Goal: Find specific page/section: Find specific page/section

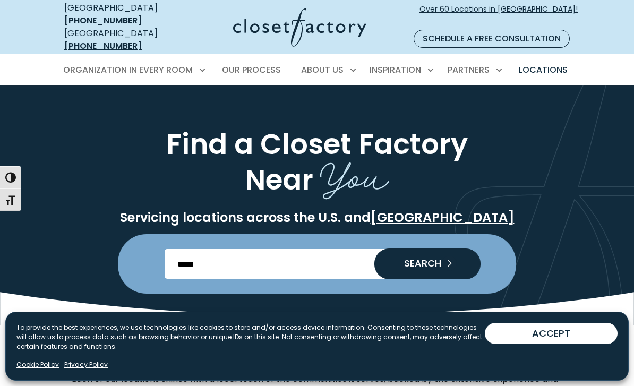
type input "*****"
click at [433, 259] on span "SEARCH" at bounding box center [418, 264] width 46 height 10
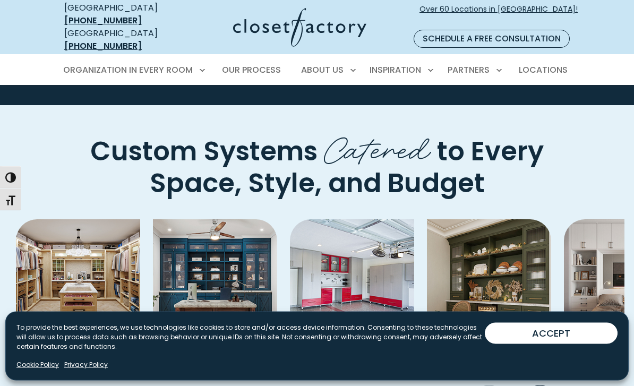
scroll to position [3116, 0]
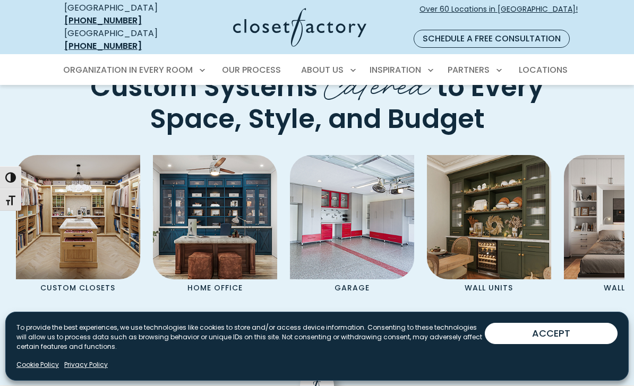
click at [537, 321] on icon "Next slide" at bounding box center [539, 339] width 37 height 37
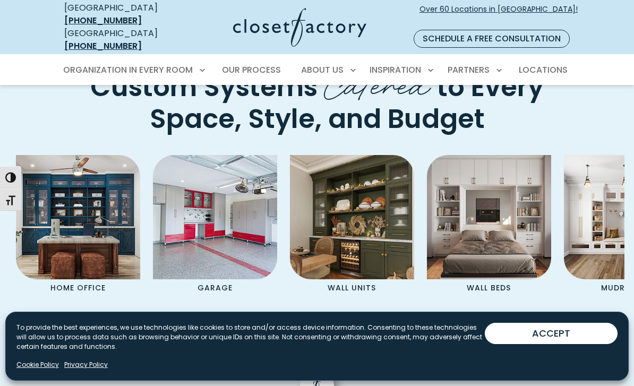
click at [541, 321] on icon "Next slide" at bounding box center [539, 339] width 37 height 37
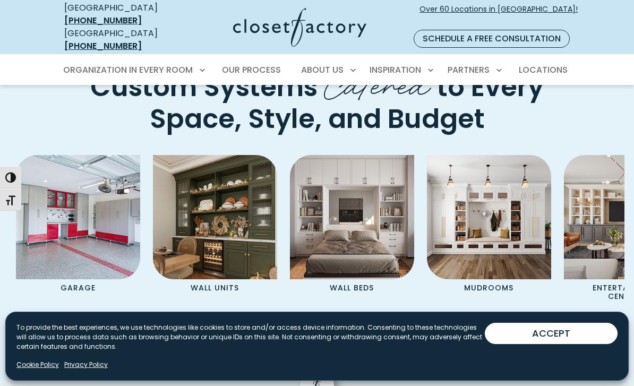
click at [544, 321] on icon "Next slide" at bounding box center [539, 339] width 37 height 37
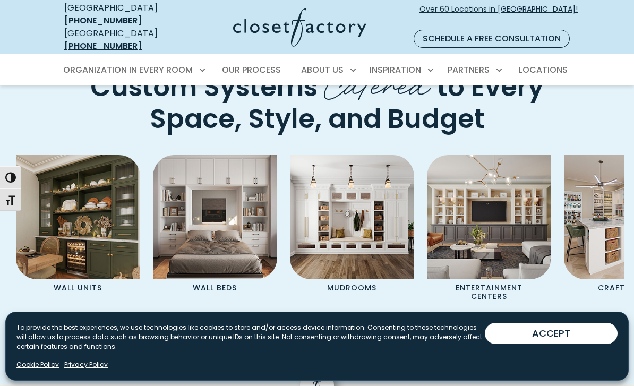
click at [548, 321] on icon "Next slide" at bounding box center [539, 339] width 37 height 37
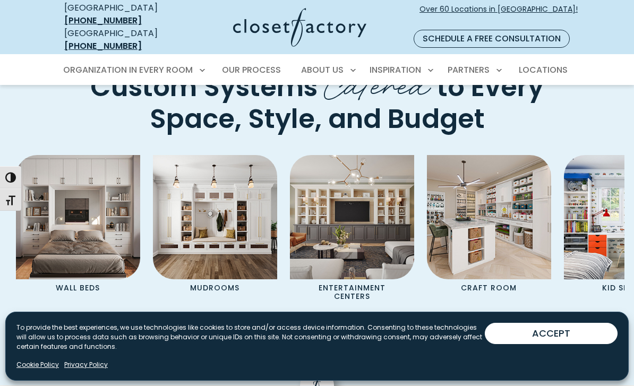
click at [543, 332] on icon "Next slide" at bounding box center [541, 339] width 8 height 14
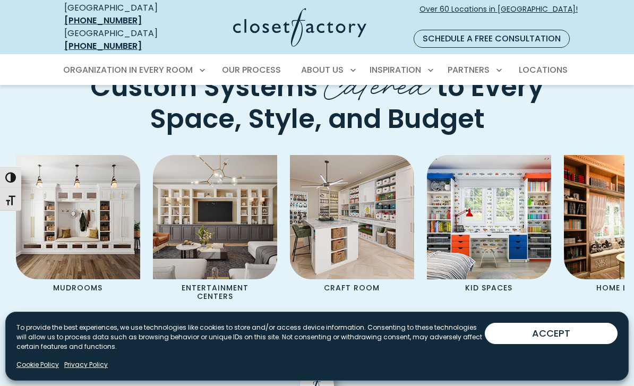
click at [540, 332] on icon "Next slide" at bounding box center [541, 339] width 8 height 14
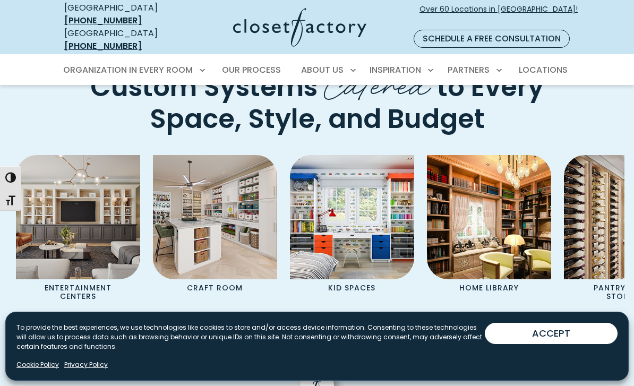
click at [540, 321] on icon "Next slide" at bounding box center [539, 339] width 37 height 37
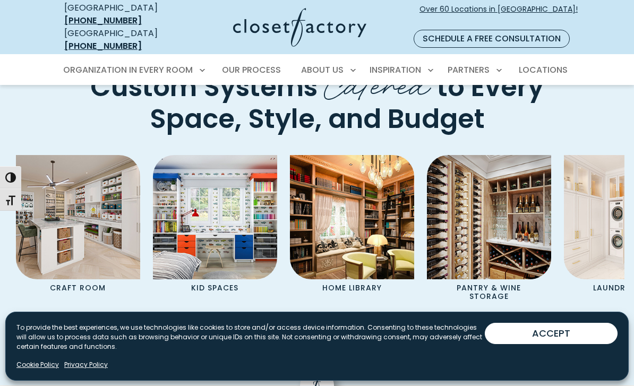
click at [543, 332] on icon "Next slide" at bounding box center [541, 339] width 8 height 14
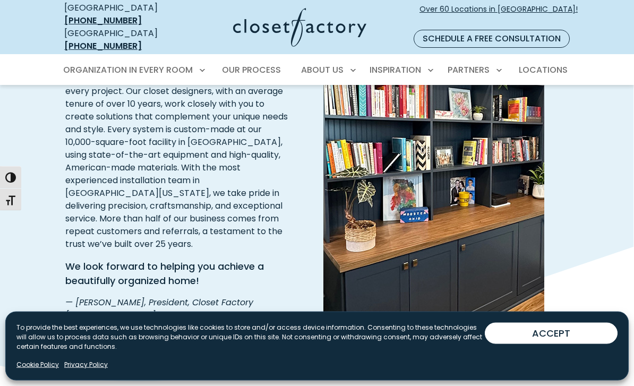
scroll to position [1416, 0]
